Goal: Check status: Check status

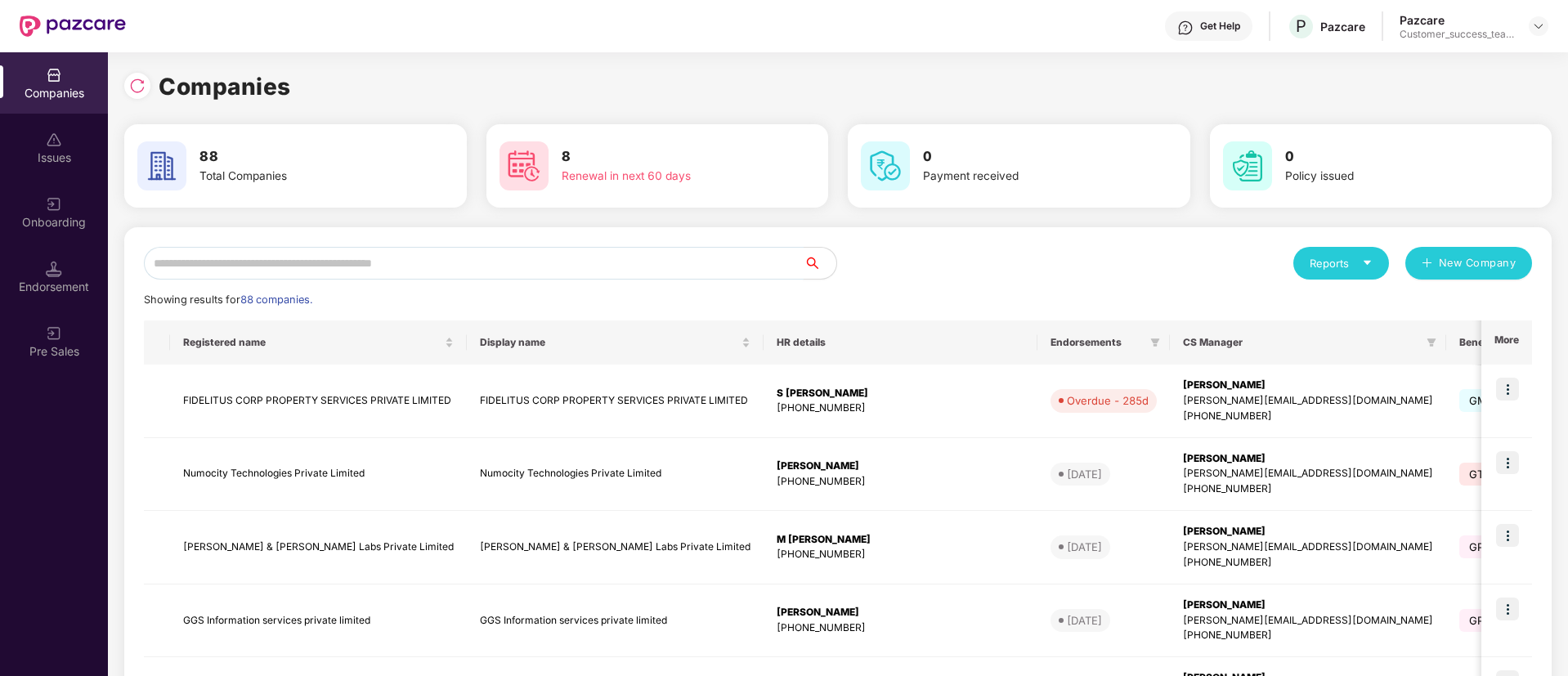
click at [453, 261] on input "text" at bounding box center [473, 263] width 660 height 33
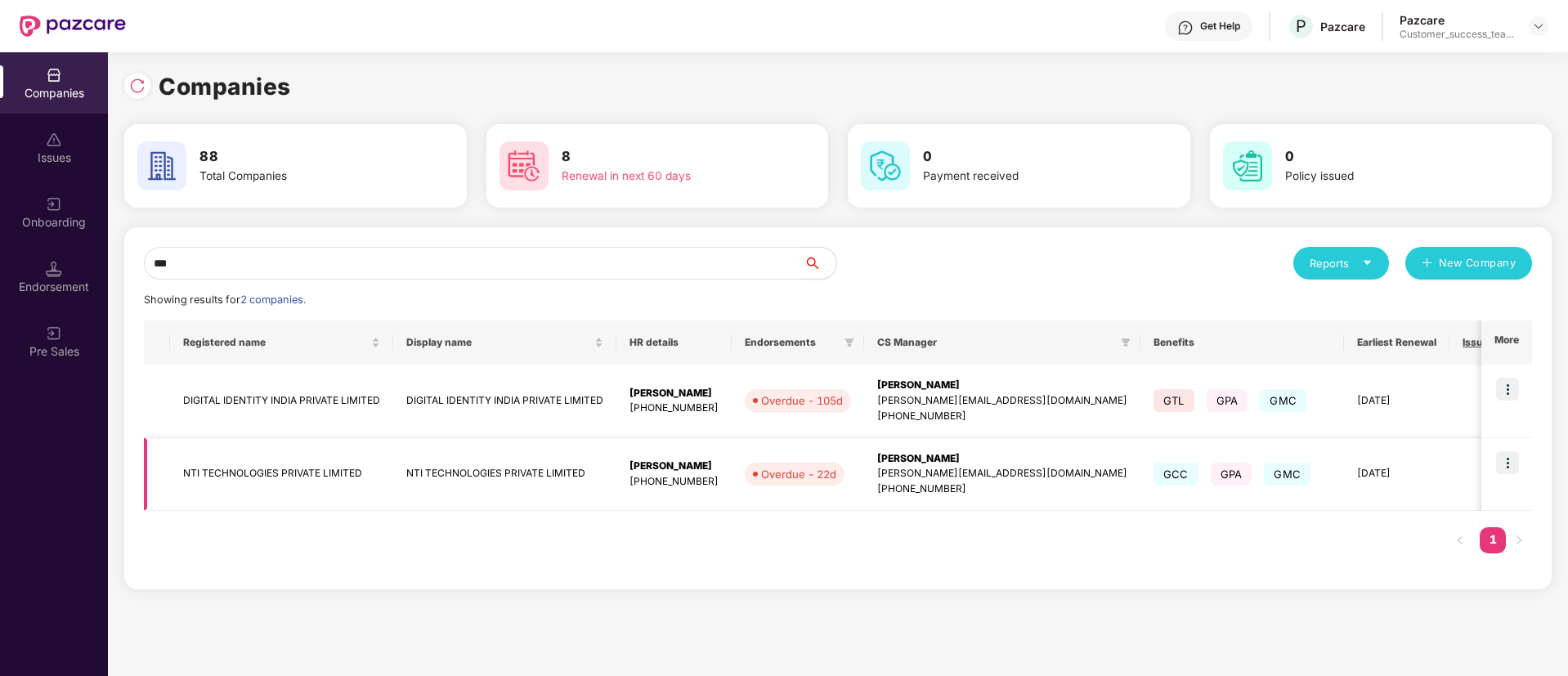
type input "***"
click at [1510, 466] on img at bounding box center [1507, 463] width 23 height 23
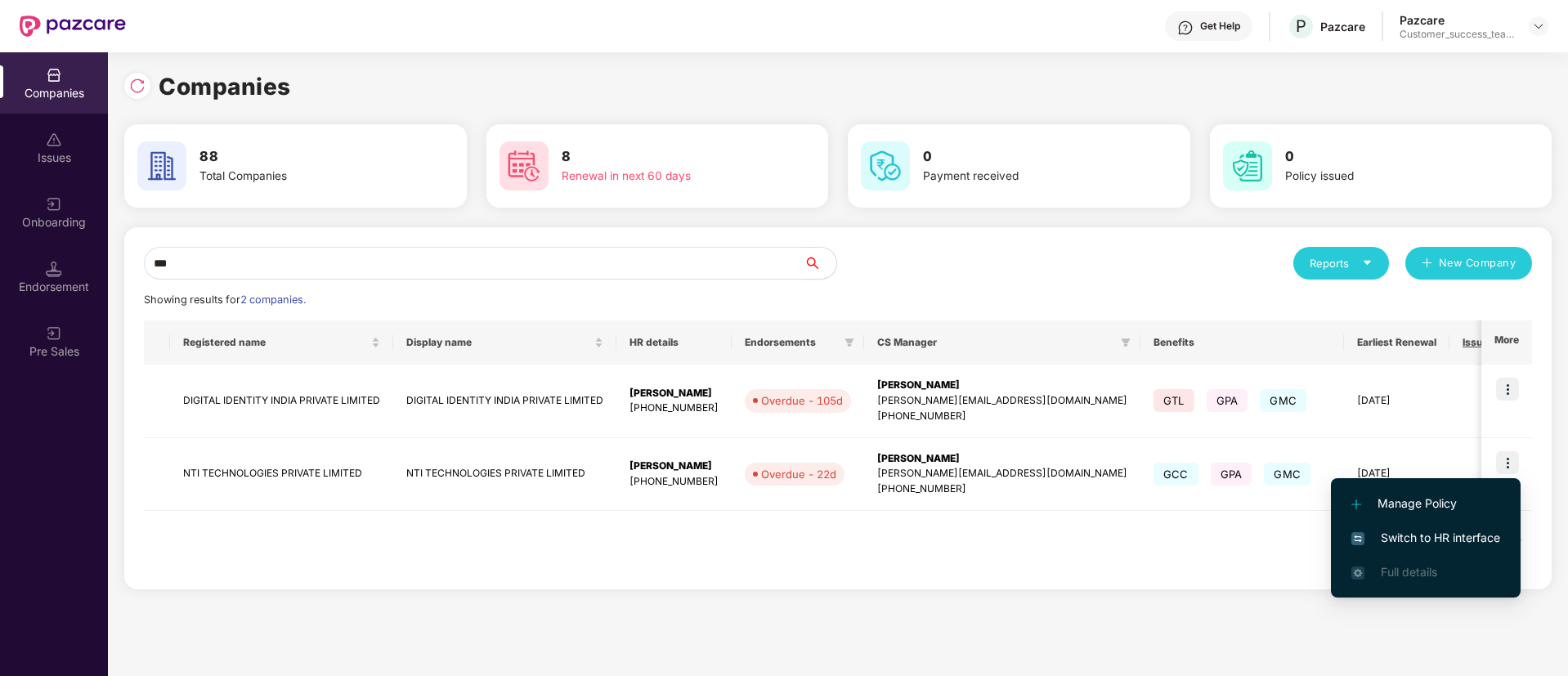
click at [1408, 546] on span "Switch to HR interface" at bounding box center [1425, 538] width 149 height 18
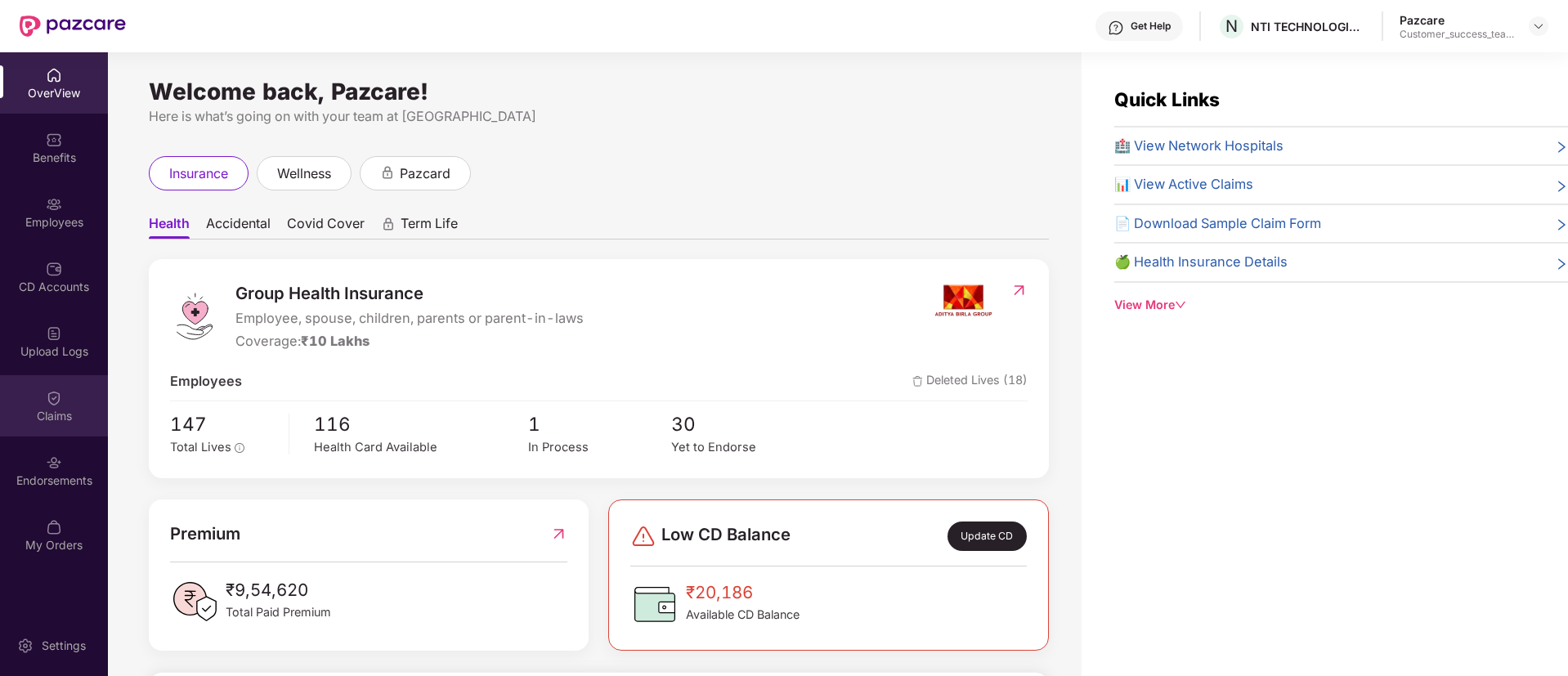
click at [61, 414] on div "Claims" at bounding box center [54, 416] width 108 height 16
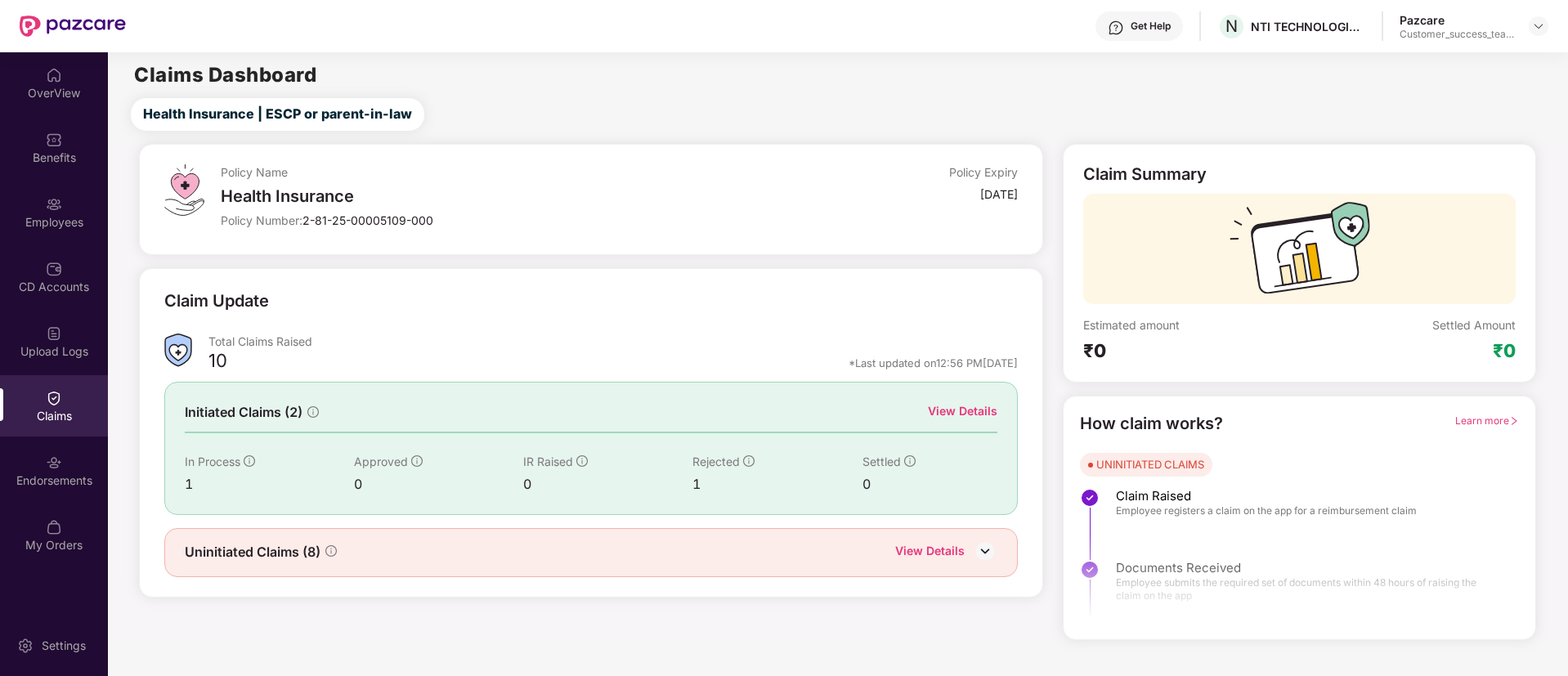
click at [949, 558] on div "View Details" at bounding box center [930, 552] width 69 height 21
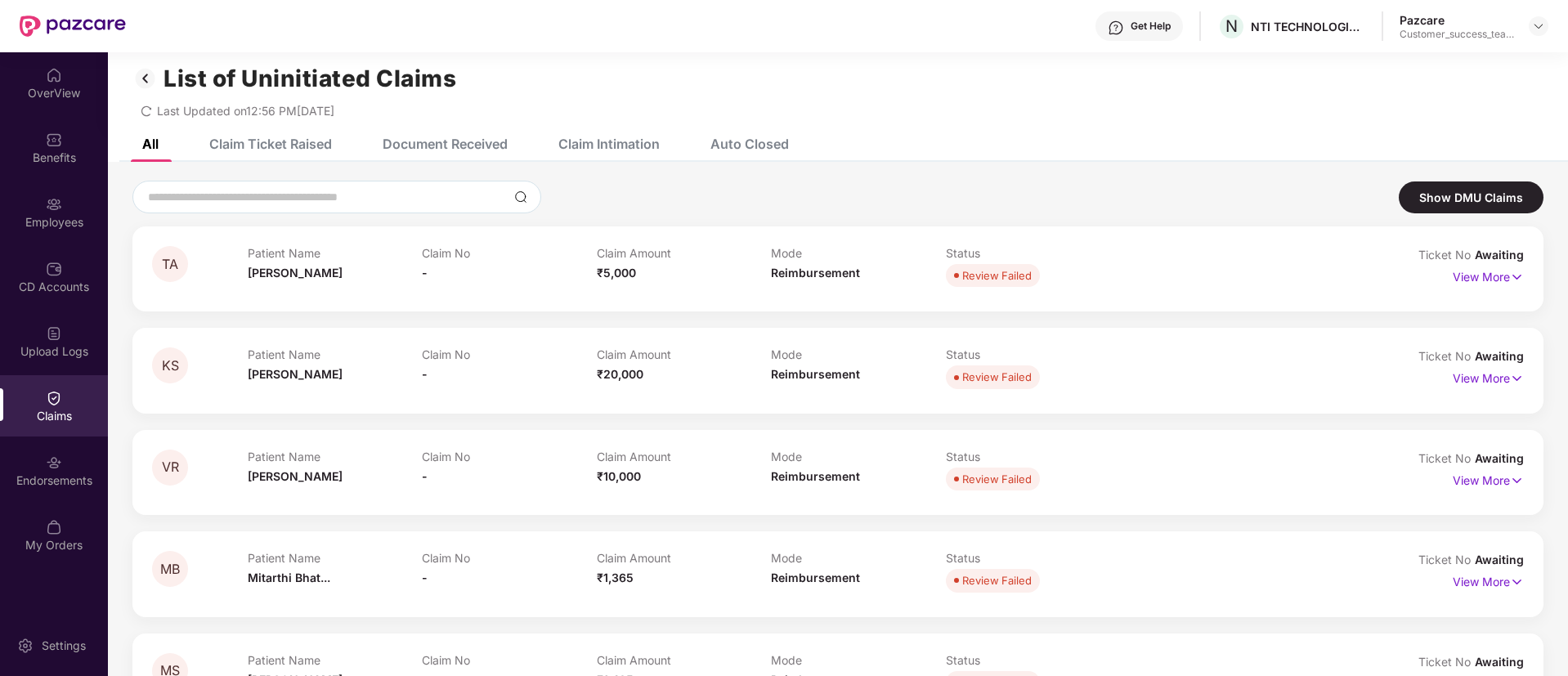
scroll to position [5, 0]
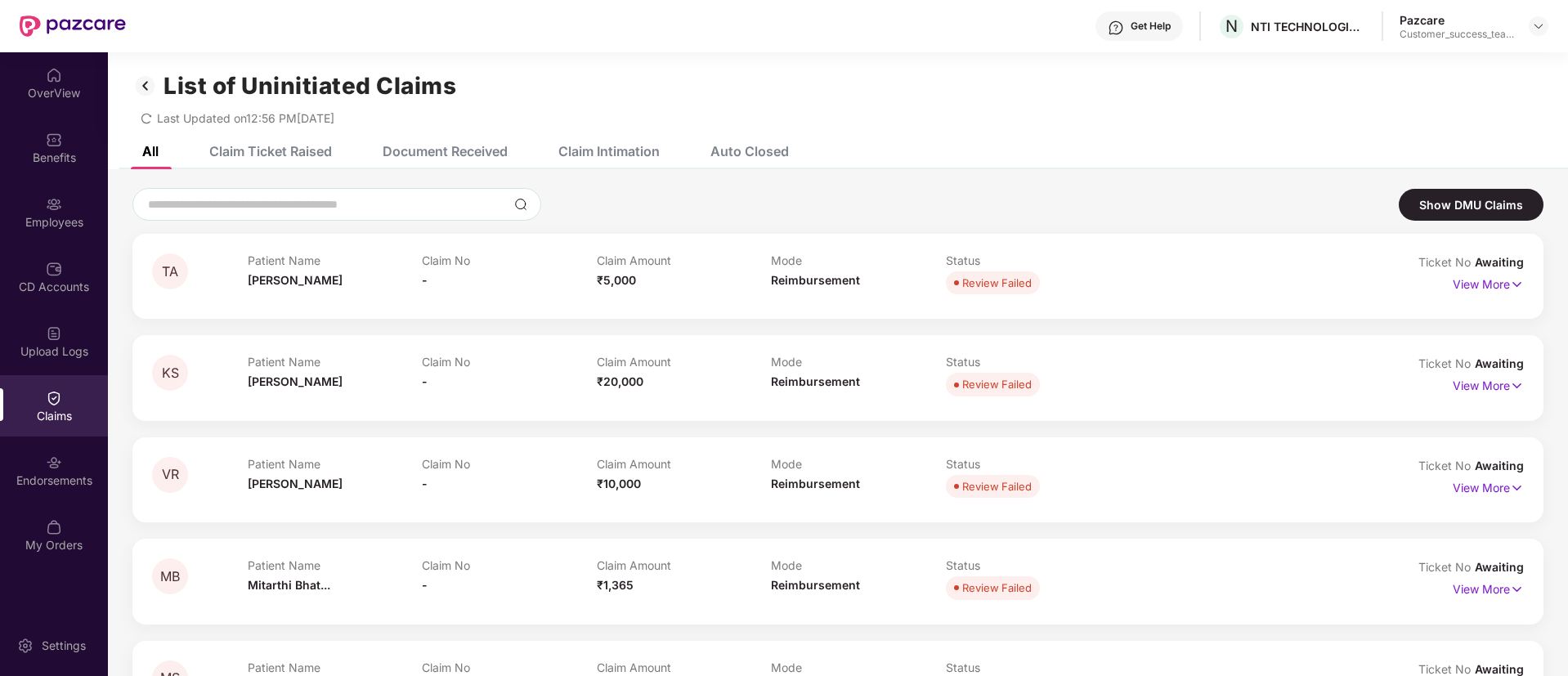
click at [299, 140] on div "Claim Ticket Raised" at bounding box center [258, 151] width 147 height 36
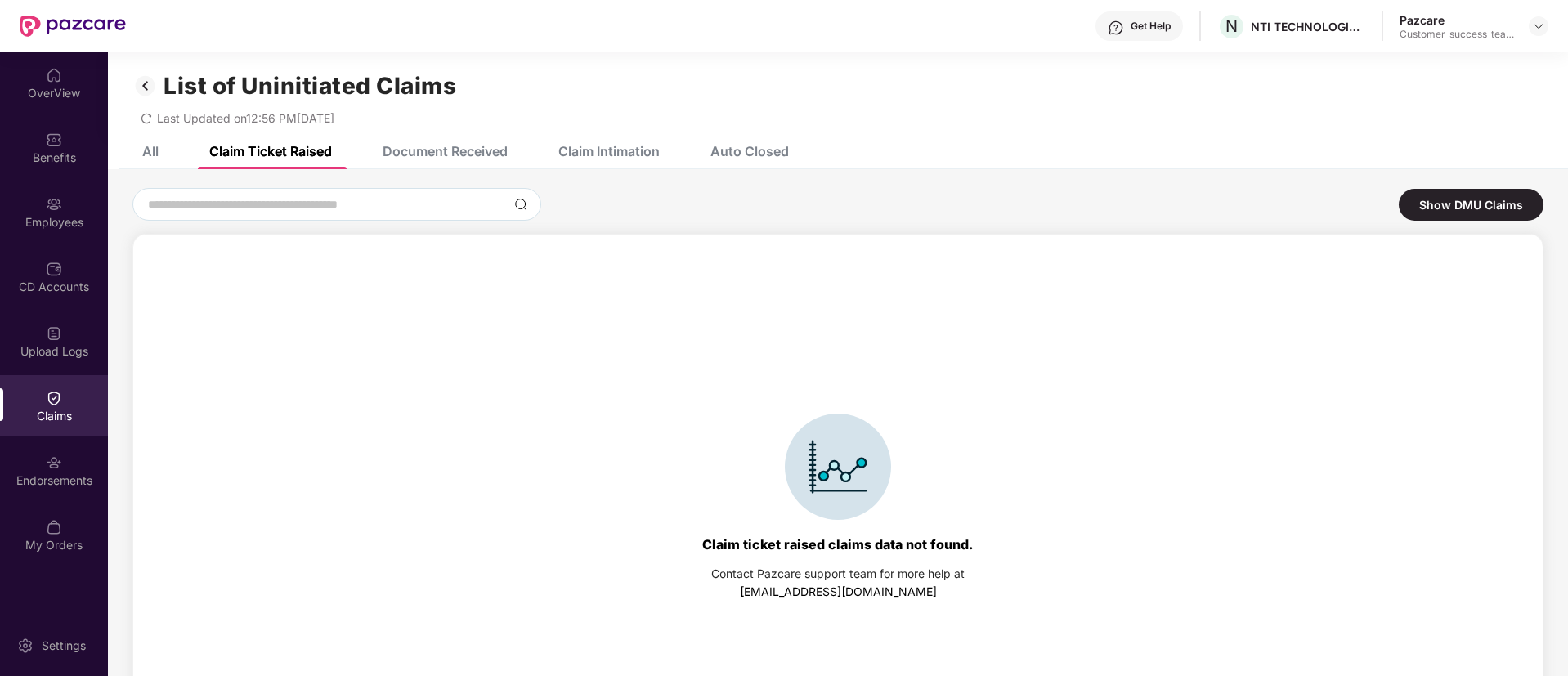
click at [482, 137] on div "Document Received" at bounding box center [433, 151] width 150 height 36
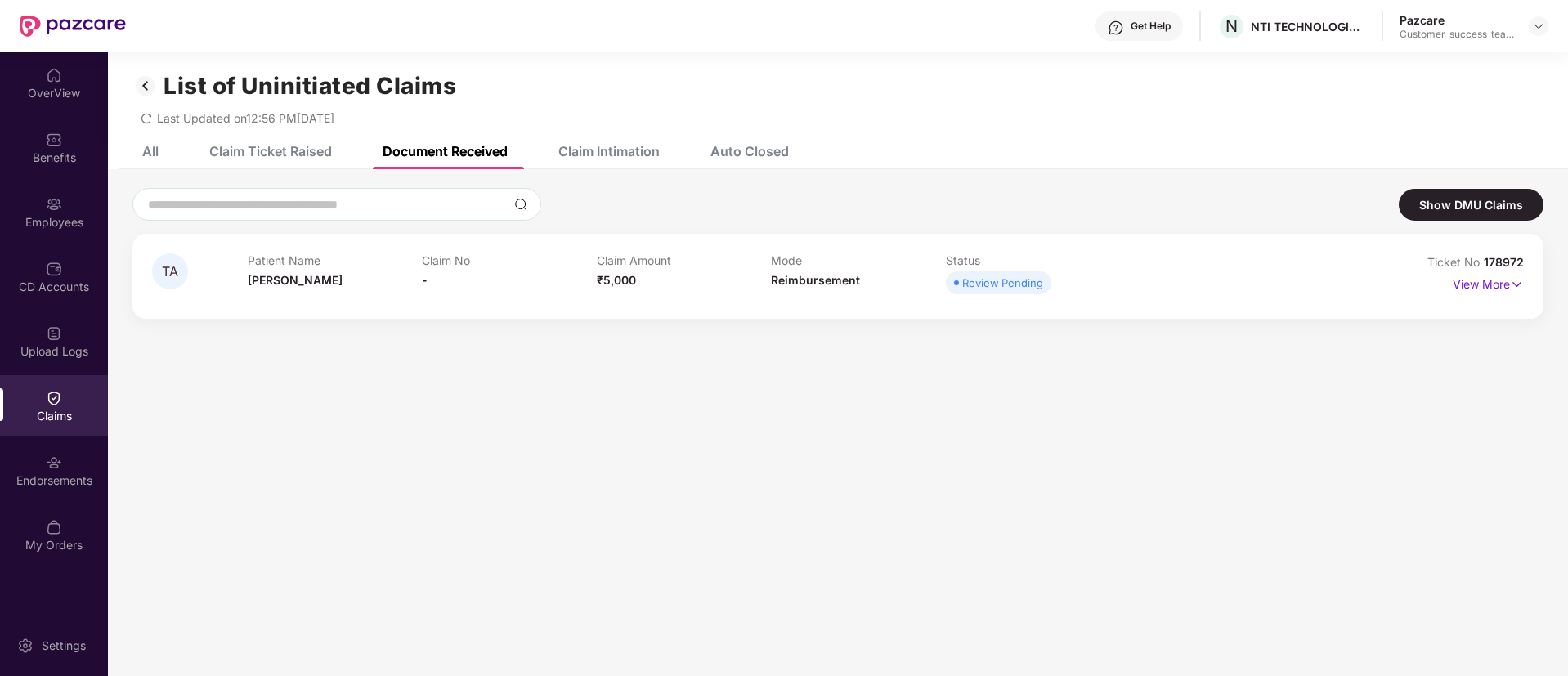
click at [602, 140] on div "Claim Intimation" at bounding box center [597, 151] width 126 height 36
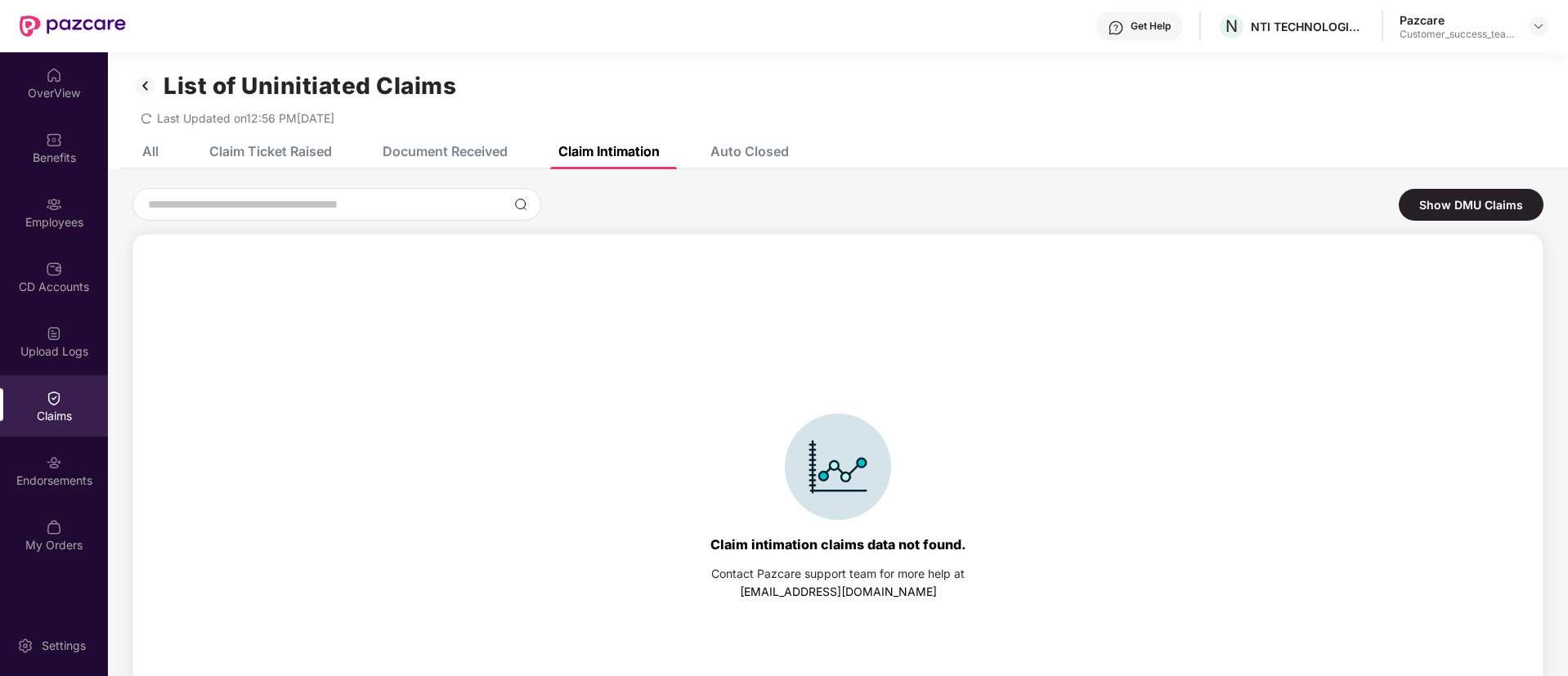
click at [748, 147] on div "Auto Closed" at bounding box center [749, 151] width 79 height 16
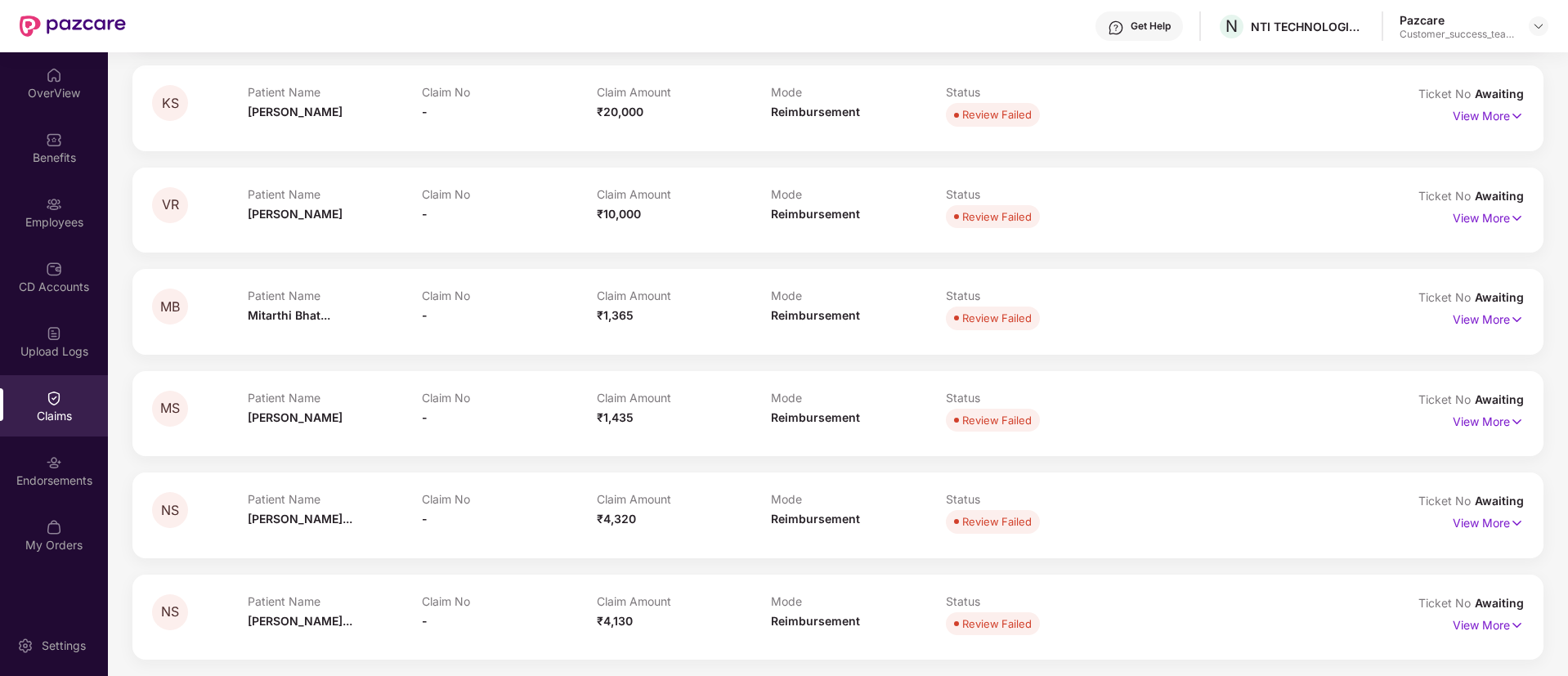
scroll to position [0, 0]
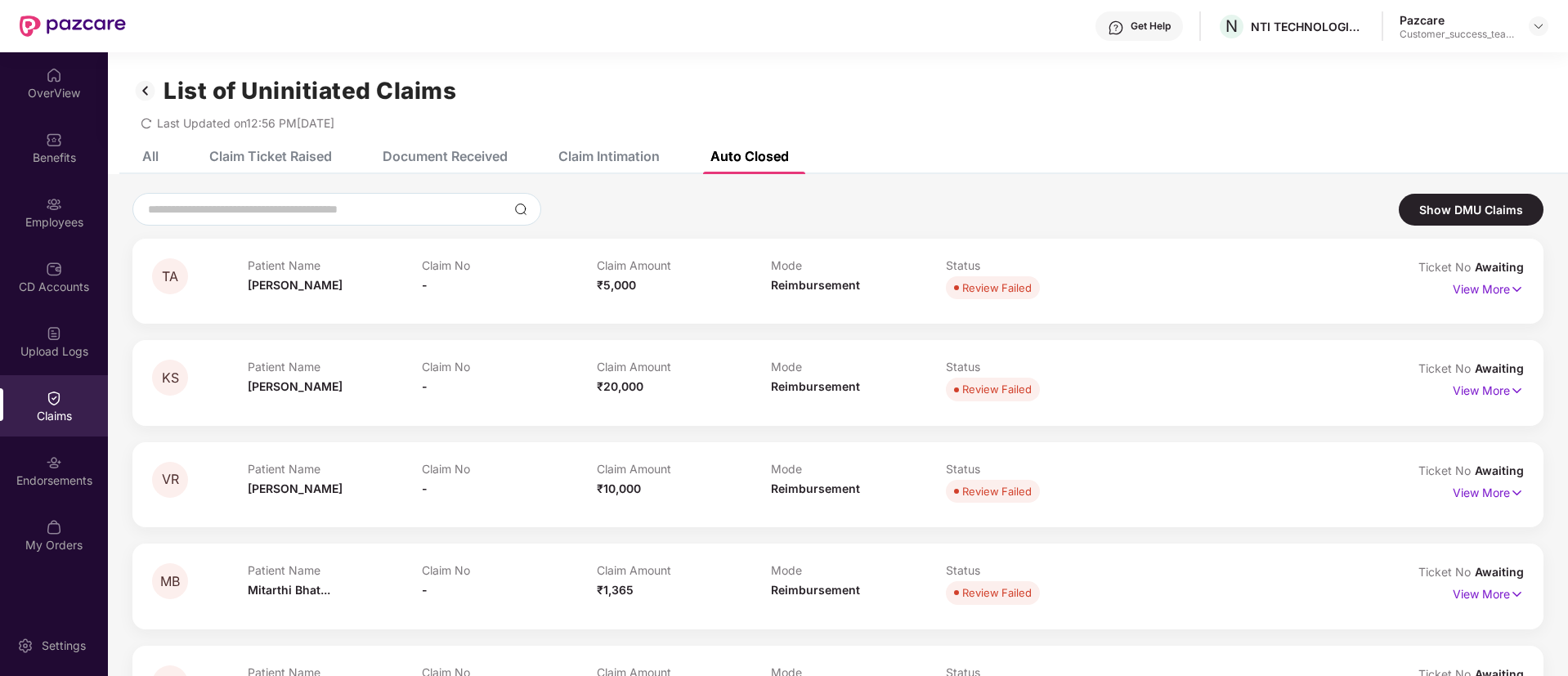
click at [153, 159] on div "All" at bounding box center [150, 155] width 16 height 16
